Goal: Book appointment/travel/reservation

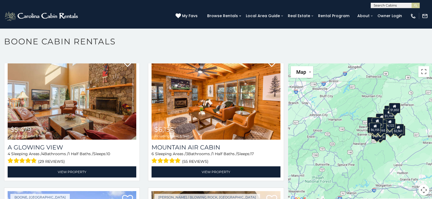
scroll to position [3, 0]
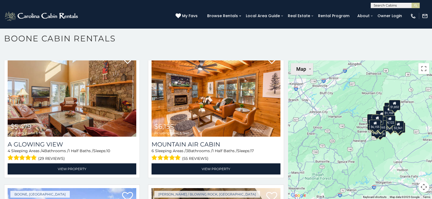
click at [308, 71] on button "Map" at bounding box center [302, 69] width 22 height 12
click at [325, 122] on div "$5,165 $7,482 $5,479 $6,155 $3,485 $4,796 $4,127 $2,889 $2,373 $2,537 $3,215 $4…" at bounding box center [360, 129] width 144 height 139
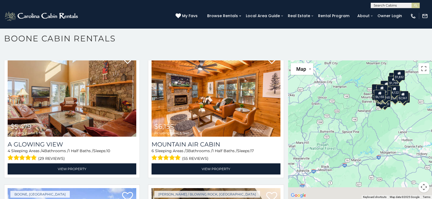
drag, startPoint x: 332, startPoint y: 143, endPoint x: 338, endPoint y: 102, distance: 40.8
click at [338, 102] on div "$5,165 $7,482 $5,479 $6,155 $3,485 $4,796 $4,127 $2,889 $2,373 $2,537 $3,215 $4…" at bounding box center [360, 129] width 144 height 139
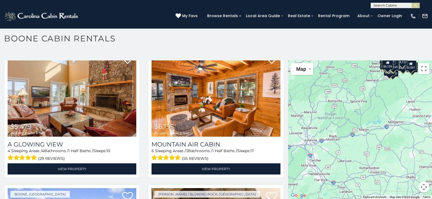
drag, startPoint x: 339, startPoint y: 183, endPoint x: 362, endPoint y: 120, distance: 67.1
click at [362, 120] on div "$5,165 $7,482 $5,479 $6,155 $3,485 $4,796 $4,127 $2,889 $2,373 $2,537 $3,215 $4…" at bounding box center [360, 129] width 144 height 139
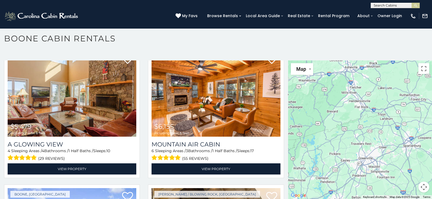
drag, startPoint x: 325, startPoint y: 163, endPoint x: 347, endPoint y: 135, distance: 36.3
click at [347, 135] on div "$5,165 $7,482 $5,479 $6,155 $3,485 $4,796 $4,127 $2,889 $2,373 $2,537 $3,215 $4…" at bounding box center [360, 129] width 144 height 139
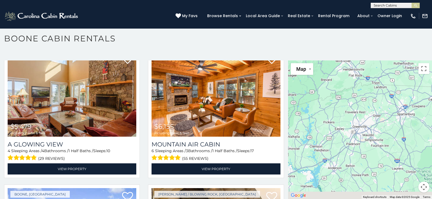
drag, startPoint x: 349, startPoint y: 146, endPoint x: 340, endPoint y: 111, distance: 36.2
click at [340, 111] on div "$5,165 $7,482 $5,479 $6,155 $3,485 $4,796 $4,127 $2,889 $2,373 $2,537 $3,215 $4…" at bounding box center [360, 129] width 144 height 139
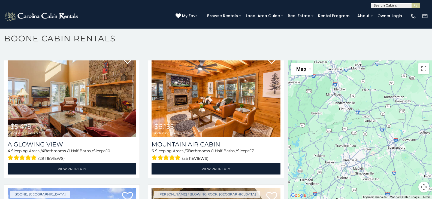
drag, startPoint x: 339, startPoint y: 100, endPoint x: 331, endPoint y: 149, distance: 49.7
click at [329, 143] on div "$5,165 $7,482 $5,479 $6,155 $3,485 $4,796 $4,127 $2,889 $2,373 $2,537 $3,215 $4…" at bounding box center [360, 129] width 144 height 139
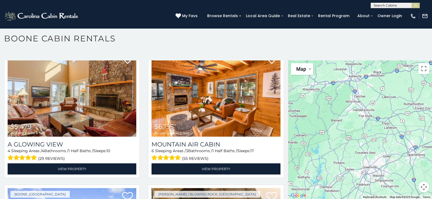
drag, startPoint x: 325, startPoint y: 158, endPoint x: 348, endPoint y: 158, distance: 22.9
click at [348, 158] on div "$5,165 $7,482 $5,479 $6,155 $3,485 $4,796 $4,127 $2,889 $2,373 $2,537 $3,215 $4…" at bounding box center [360, 129] width 144 height 139
click at [346, 139] on div "$5,165 $7,482 $5,479 $6,155 $3,485 $4,796 $4,127 $2,889 $2,373 $2,537 $3,215 $4…" at bounding box center [360, 129] width 144 height 139
